Goal: Task Accomplishment & Management: Use online tool/utility

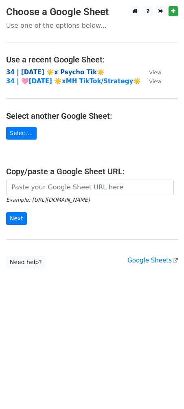
click at [52, 69] on strong "34 | [DATE] ☀️x Psycho Tik☀️" at bounding box center [55, 72] width 99 height 7
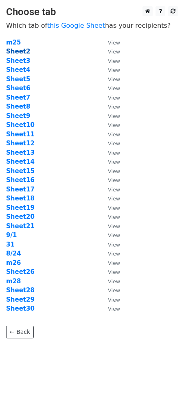
click at [20, 51] on strong "Sheet2" at bounding box center [18, 51] width 24 height 7
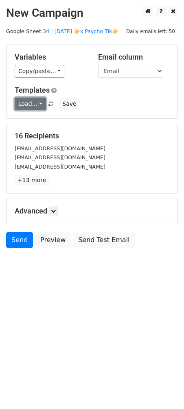
click at [35, 104] on link "Load..." at bounding box center [30, 104] width 31 height 13
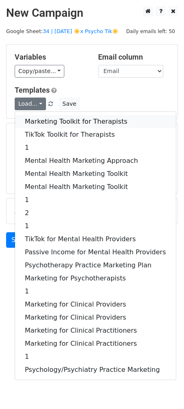
click at [49, 120] on link "Marketing Toolkit for Therapists" at bounding box center [95, 121] width 161 height 13
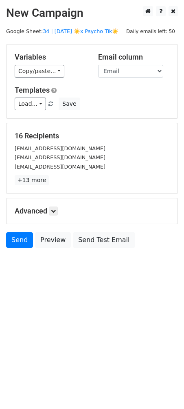
click at [55, 215] on h5 "Advanced" at bounding box center [92, 210] width 155 height 9
click at [59, 211] on h5 "Advanced" at bounding box center [92, 210] width 155 height 9
click at [54, 206] on link at bounding box center [53, 210] width 9 height 9
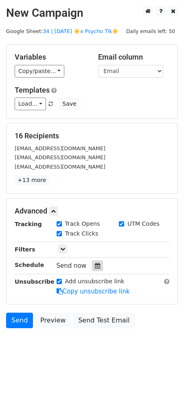
click at [98, 266] on div at bounding box center [97, 265] width 11 height 11
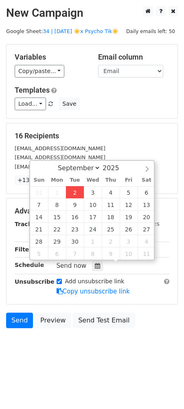
type input "2025-09-02 13:06"
type input "01"
type input "06"
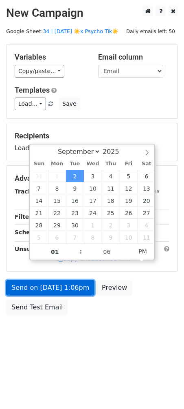
click at [70, 287] on link "Send on Sep 2 at 1:06pm" at bounding box center [50, 288] width 89 height 16
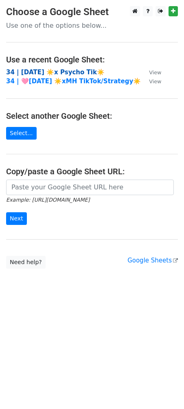
click at [75, 74] on strong "34 | [DATE] ☀️x Psycho Tik☀️" at bounding box center [55, 72] width 99 height 7
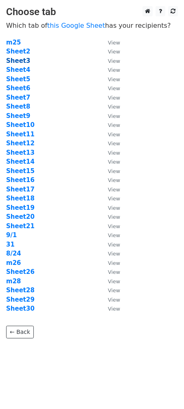
click at [20, 62] on strong "Sheet3" at bounding box center [18, 60] width 24 height 7
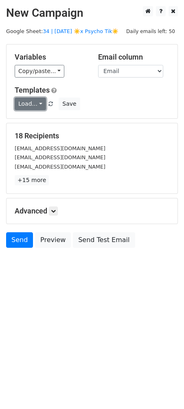
click at [29, 103] on link "Load..." at bounding box center [30, 104] width 31 height 13
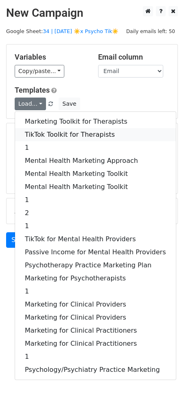
click at [64, 131] on link "TikTok Toolkit for Therapists" at bounding box center [95, 134] width 161 height 13
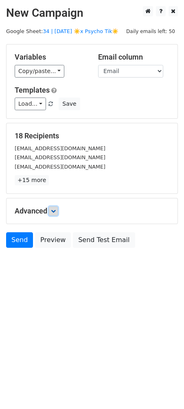
click at [55, 214] on link at bounding box center [53, 210] width 9 height 9
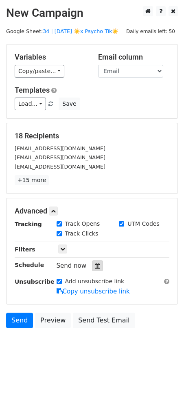
click at [95, 267] on icon at bounding box center [97, 266] width 5 height 6
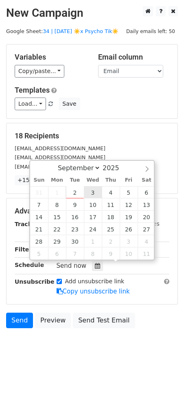
type input "2025-09-03 12:00"
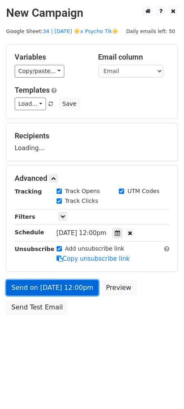
click at [67, 288] on link "Send on Sep 3 at 12:00pm" at bounding box center [52, 288] width 93 height 16
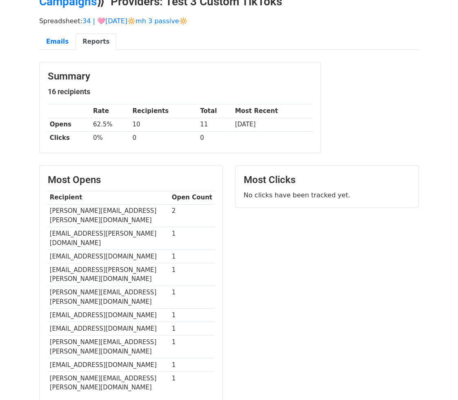
scroll to position [44, 0]
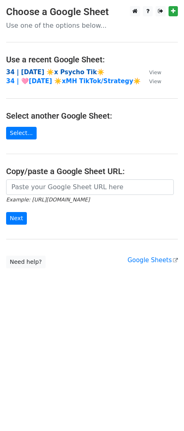
click at [47, 71] on strong "34 | AUG 24 ☀️x Psycho Tik☀️" at bounding box center [55, 72] width 99 height 7
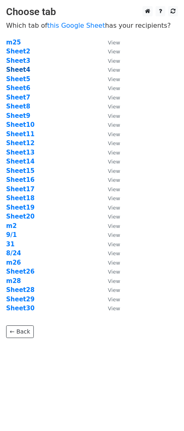
click at [21, 71] on strong "Sheet4" at bounding box center [18, 69] width 24 height 7
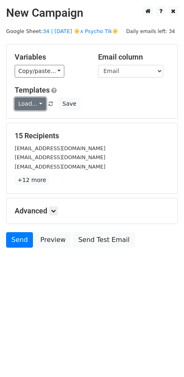
click at [32, 103] on link "Load..." at bounding box center [30, 104] width 31 height 13
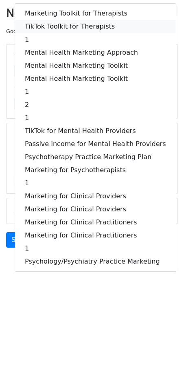
click at [69, 25] on link "TikTok Toolkit for Therapists" at bounding box center [95, 26] width 161 height 13
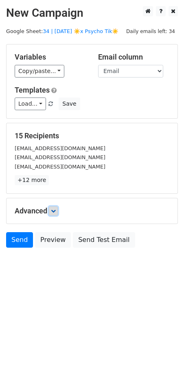
click at [54, 210] on icon at bounding box center [53, 211] width 5 height 5
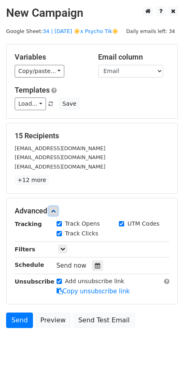
scroll to position [12, 0]
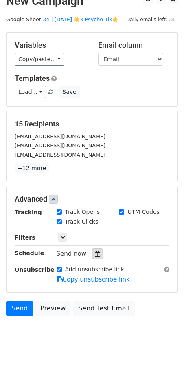
click at [92, 252] on div at bounding box center [97, 254] width 11 height 11
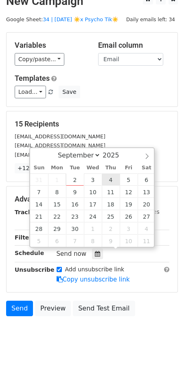
type input "2025-09-04 12:00"
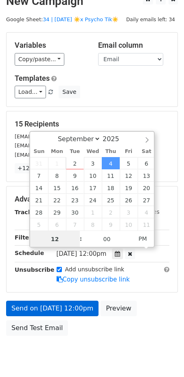
scroll to position [5, 0]
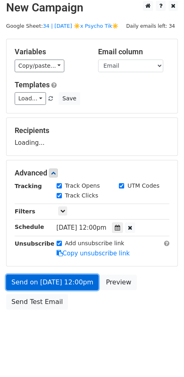
click at [65, 279] on link "Send on Sep 4 at 12:00pm" at bounding box center [52, 283] width 93 height 16
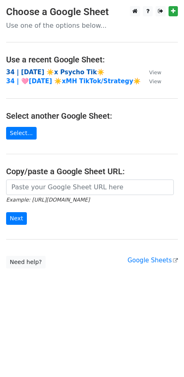
click at [45, 69] on strong "34 | AUG 24 ☀️x Psycho Tik☀️" at bounding box center [55, 72] width 99 height 7
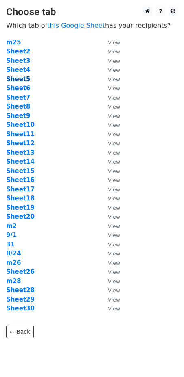
click at [18, 81] on strong "Sheet5" at bounding box center [18, 78] width 24 height 7
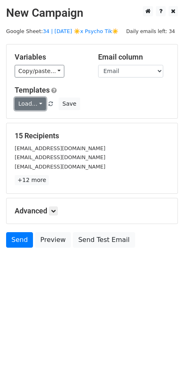
click at [37, 106] on link "Load..." at bounding box center [30, 104] width 31 height 13
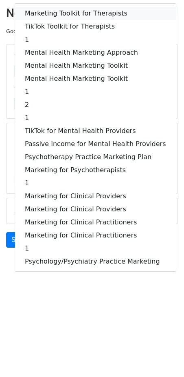
click at [78, 17] on link "Marketing Toolkit for Therapists" at bounding box center [95, 13] width 161 height 13
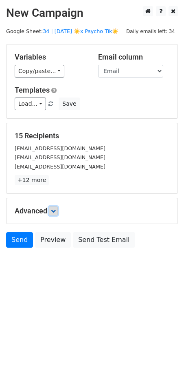
click at [56, 209] on icon at bounding box center [53, 211] width 5 height 5
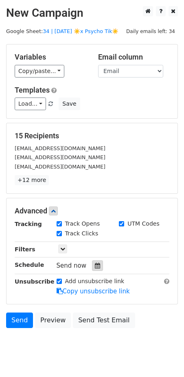
click at [95, 263] on icon at bounding box center [97, 266] width 5 height 6
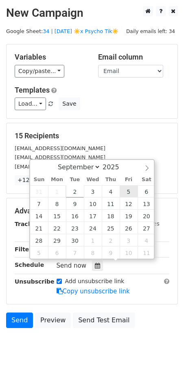
type input "2025-09-05 12:00"
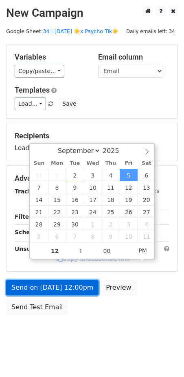
click at [76, 280] on link "Send on Sep 5 at 12:00pm" at bounding box center [52, 288] width 93 height 16
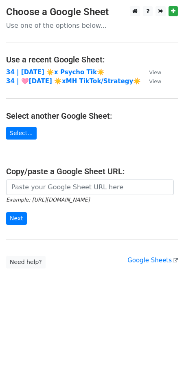
click at [42, 68] on td "34 | [DATE] ☀️x Psycho Tik☀️" at bounding box center [73, 72] width 135 height 9
click at [44, 70] on strong "34 | [DATE] ☀️x Psycho Tik☀️" at bounding box center [55, 72] width 99 height 7
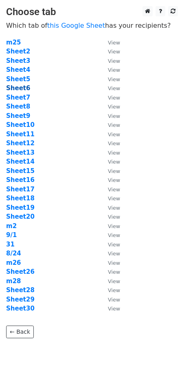
click at [22, 88] on strong "Sheet6" at bounding box center [18, 87] width 24 height 7
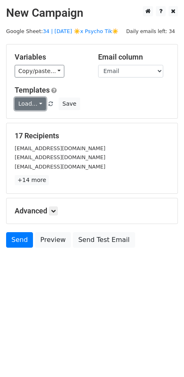
click at [27, 102] on link "Load..." at bounding box center [30, 104] width 31 height 13
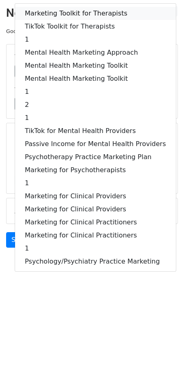
click at [87, 13] on link "Marketing Toolkit for Therapists" at bounding box center [95, 13] width 161 height 13
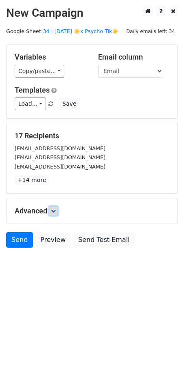
click at [55, 206] on link at bounding box center [53, 210] width 9 height 9
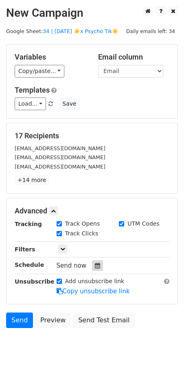
click at [95, 264] on icon at bounding box center [97, 266] width 5 height 6
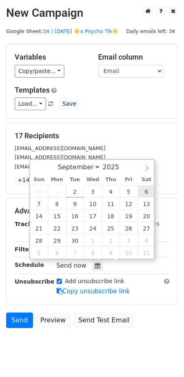
type input "2025-09-06 12:00"
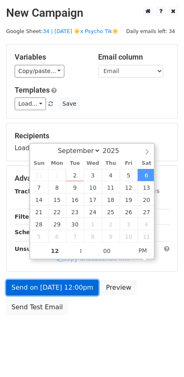
click at [71, 283] on link "Send on Sep 6 at 12:00pm" at bounding box center [52, 288] width 93 height 16
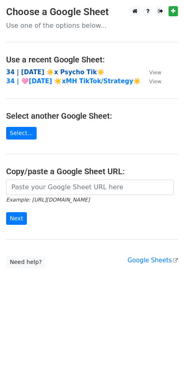
click at [60, 74] on strong "34 | [DATE] ☀️x Psycho Tik☀️" at bounding box center [55, 72] width 99 height 7
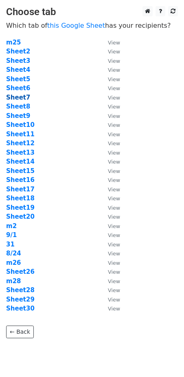
click at [16, 96] on strong "Sheet7" at bounding box center [18, 97] width 24 height 7
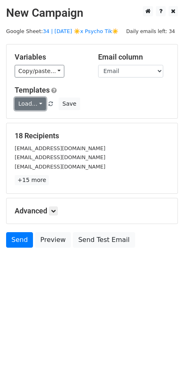
click at [24, 103] on link "Load..." at bounding box center [30, 104] width 31 height 13
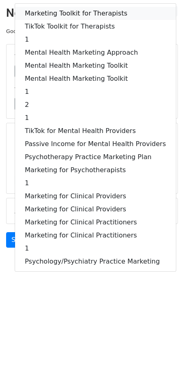
click at [73, 10] on link "Marketing Toolkit for Therapists" at bounding box center [95, 13] width 161 height 13
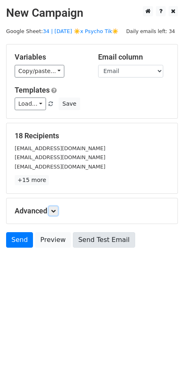
drag, startPoint x: 56, startPoint y: 208, endPoint x: 82, endPoint y: 246, distance: 45.8
click at [56, 209] on icon at bounding box center [53, 211] width 5 height 5
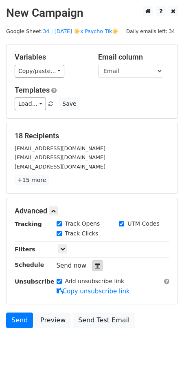
click at [95, 264] on icon at bounding box center [97, 266] width 5 height 6
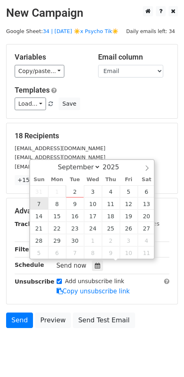
type input "[DATE] 12:00"
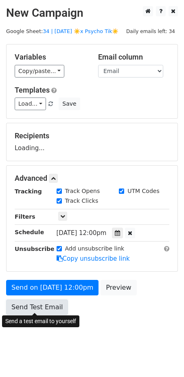
click at [43, 300] on link "Send Test Email" at bounding box center [37, 308] width 62 height 16
